Goal: Navigation & Orientation: Find specific page/section

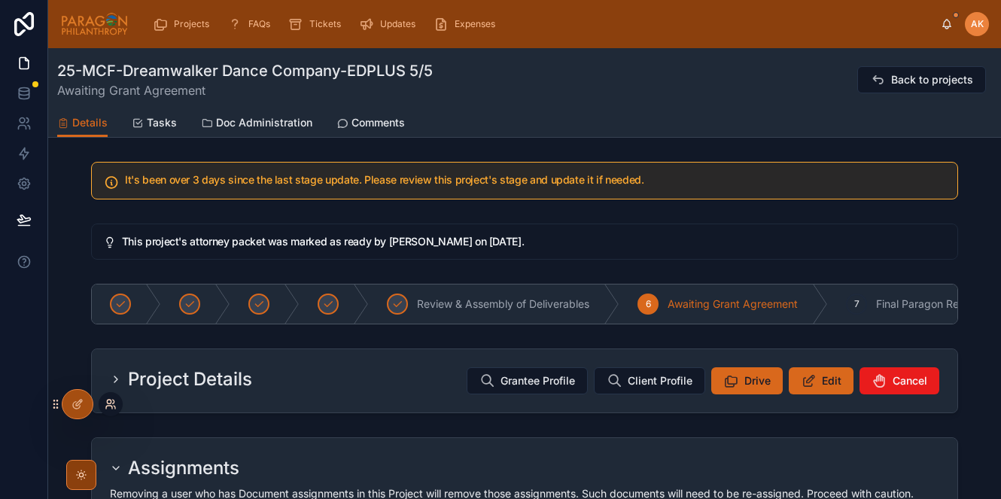
click at [114, 406] on icon at bounding box center [115, 407] width 2 height 3
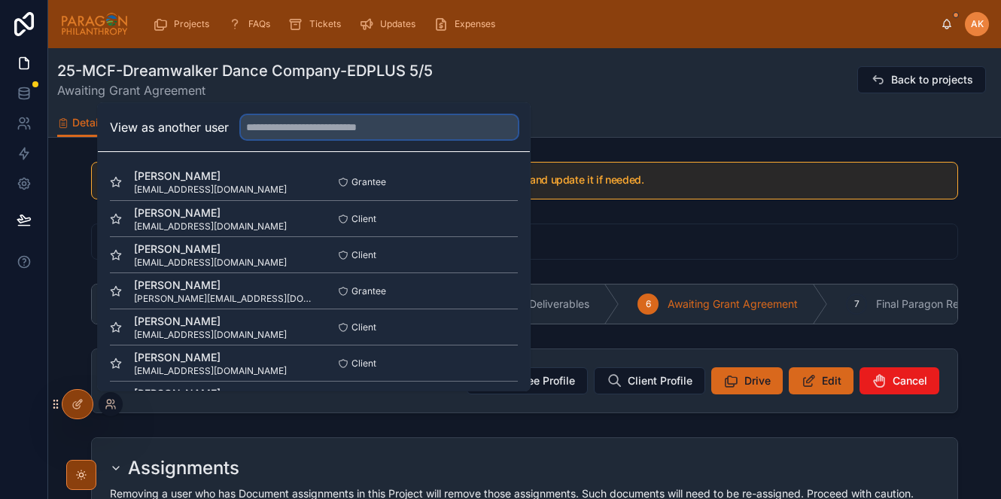
click at [297, 122] on input "text" at bounding box center [379, 127] width 277 height 24
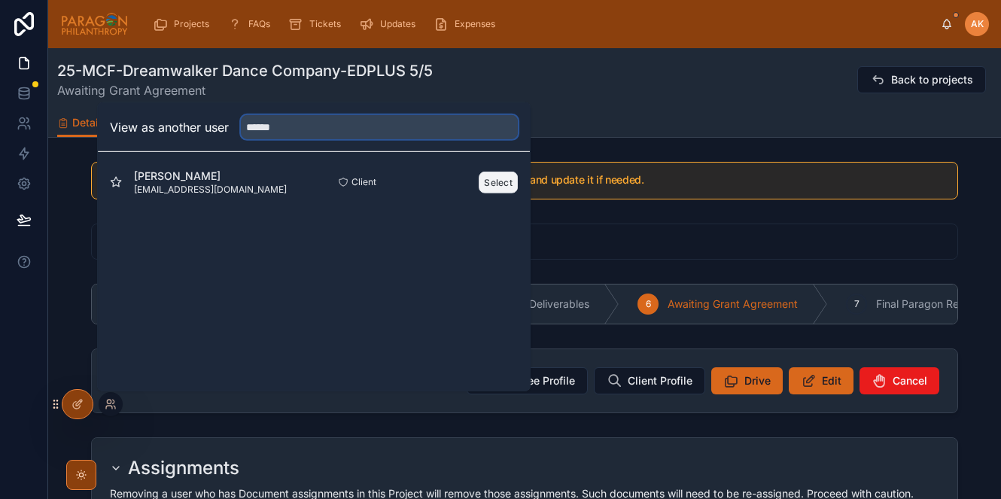
type input "******"
click at [495, 182] on button "Select" at bounding box center [498, 182] width 39 height 22
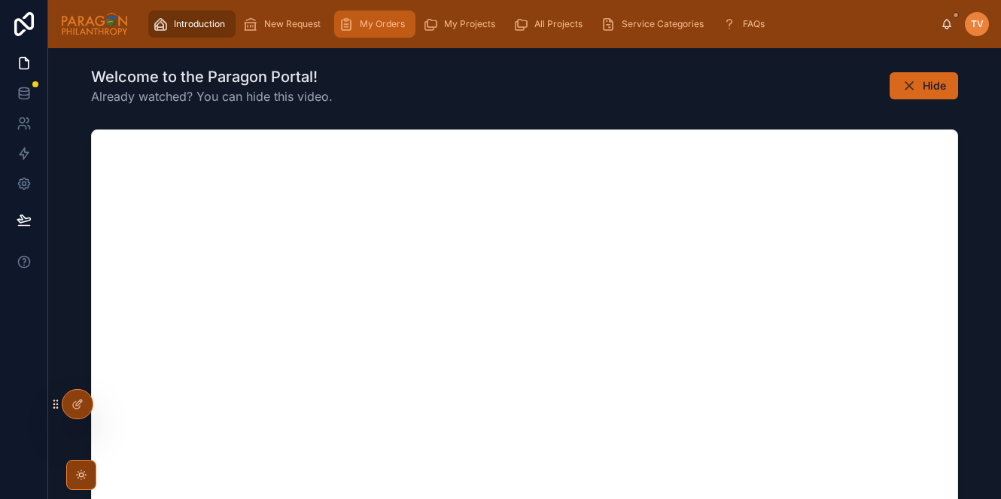
click at [373, 26] on span "My Orders" at bounding box center [382, 24] width 45 height 12
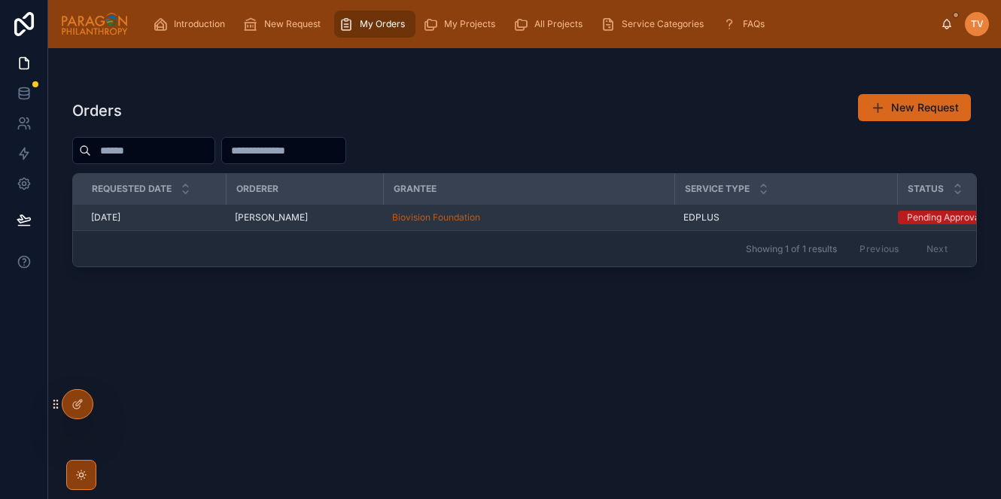
click at [514, 212] on div "Biovision Foundation" at bounding box center [528, 218] width 273 height 12
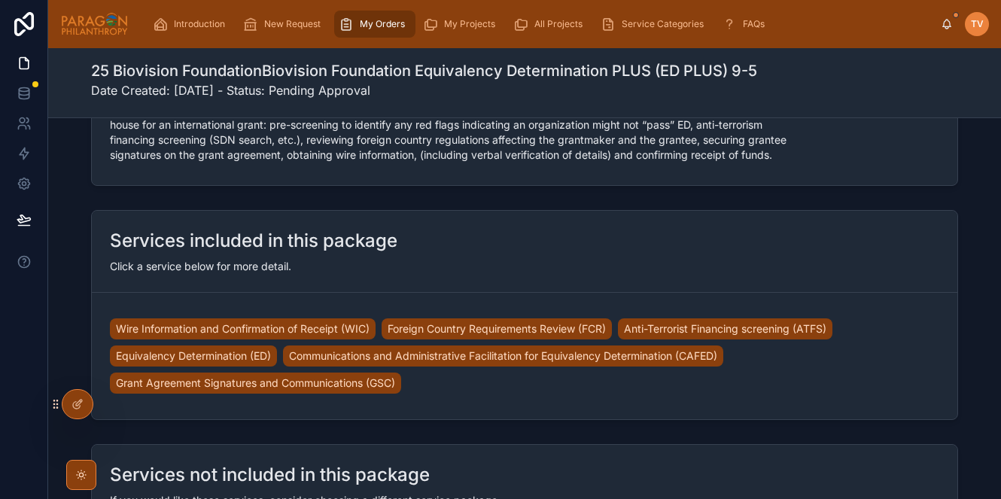
scroll to position [594, 0]
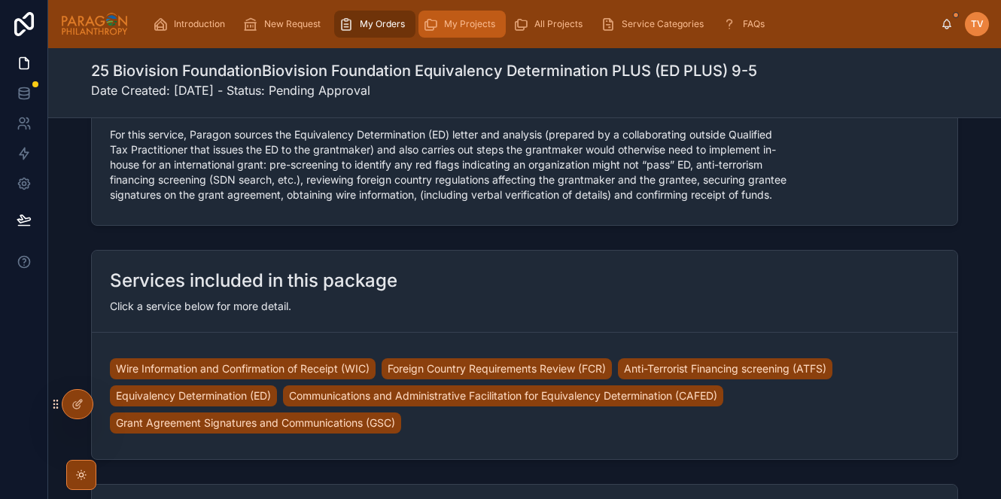
click at [451, 27] on span "My Projects" at bounding box center [469, 24] width 51 height 12
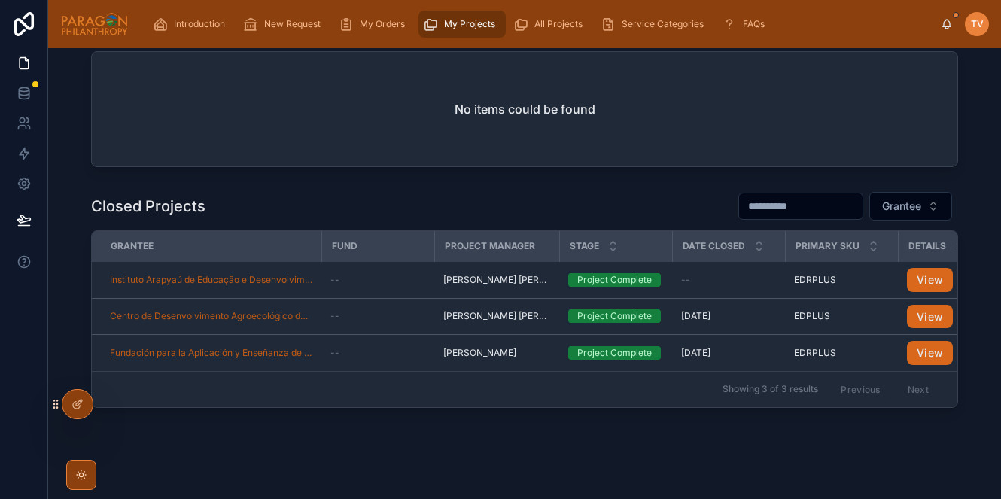
scroll to position [160, 0]
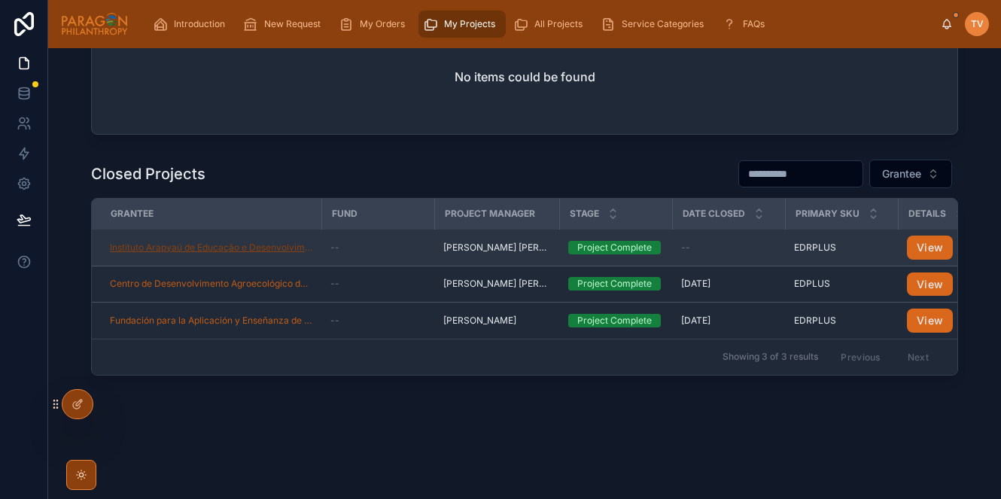
click at [284, 243] on span "Instituto Arapyaú de Educação e Desenvolvimento Sustentável" at bounding box center [211, 248] width 202 height 12
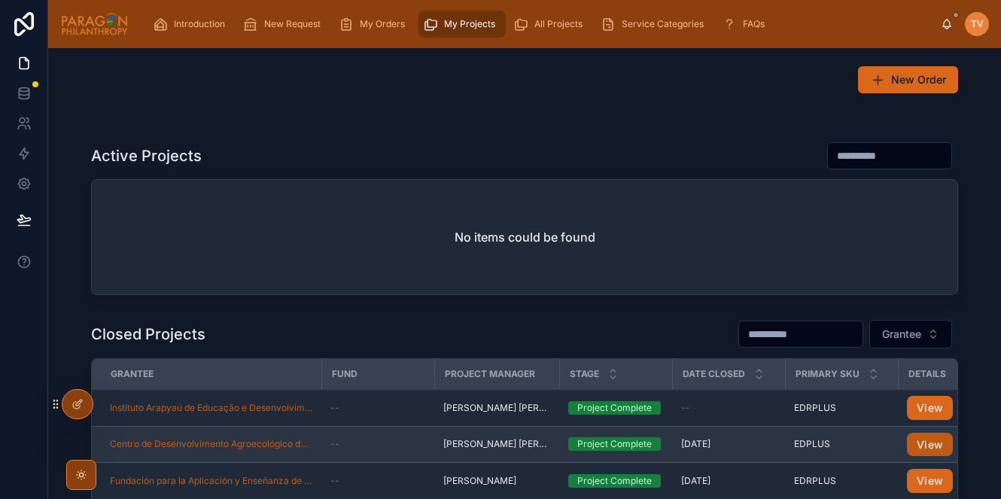
click at [923, 437] on button "View" at bounding box center [930, 445] width 46 height 24
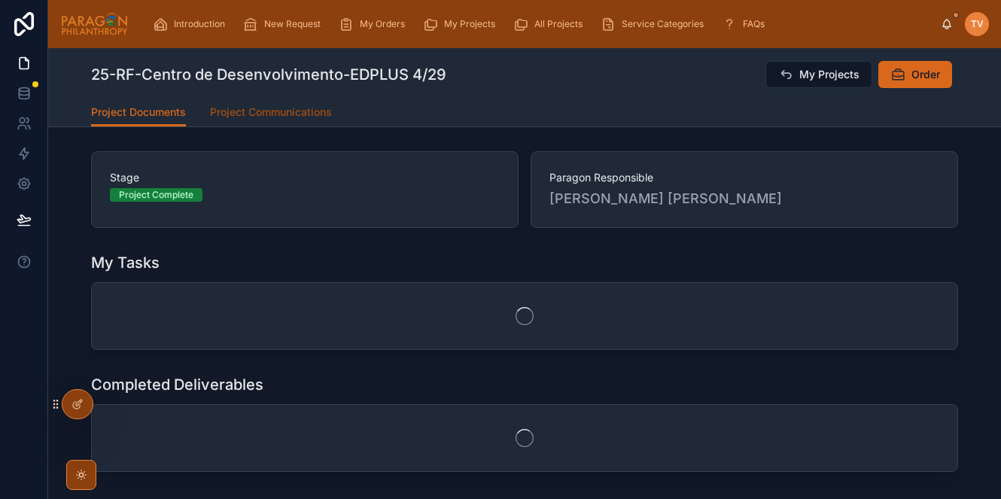
click at [266, 120] on link "Project Communications" at bounding box center [271, 114] width 122 height 30
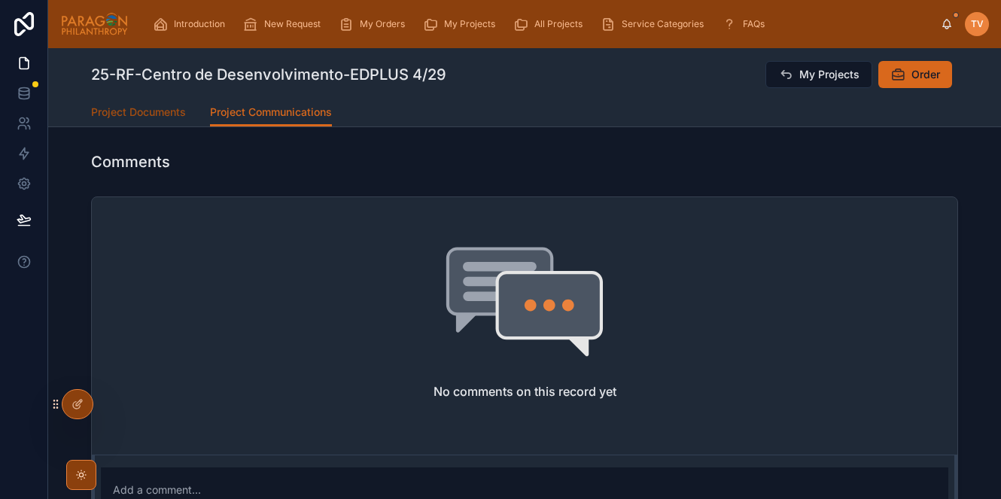
click at [139, 114] on span "Project Documents" at bounding box center [138, 112] width 95 height 15
